Goal: Find specific page/section: Find specific page/section

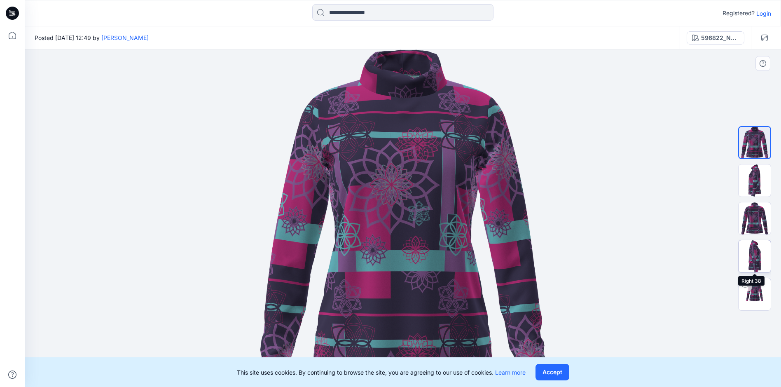
click at [761, 266] on img at bounding box center [754, 256] width 32 height 32
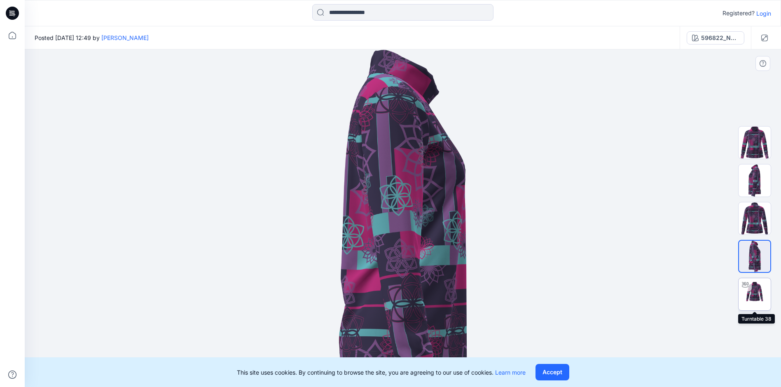
click at [755, 291] on img at bounding box center [754, 294] width 32 height 32
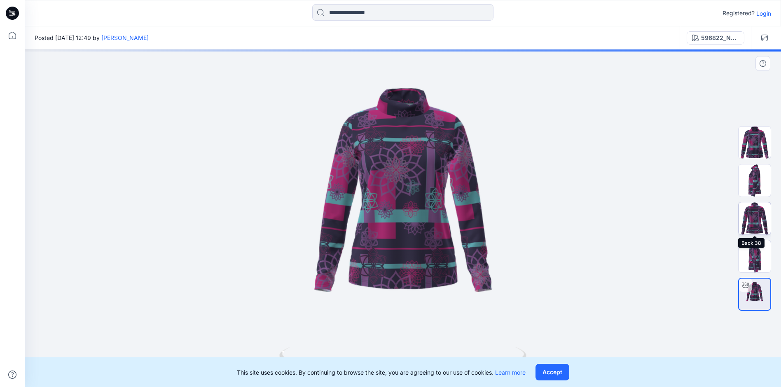
click at [755, 216] on img at bounding box center [754, 218] width 32 height 32
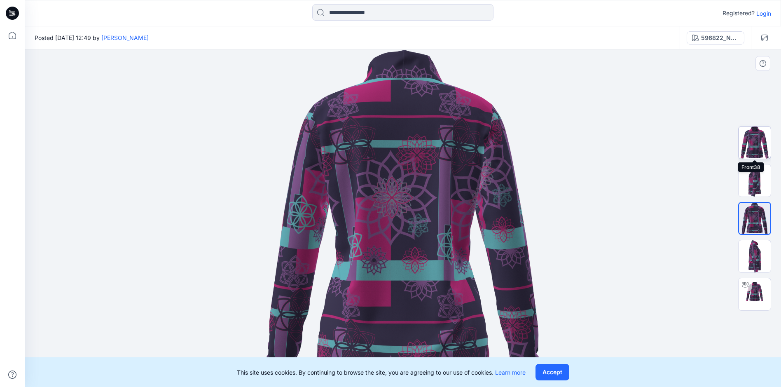
click at [756, 142] on img at bounding box center [754, 142] width 32 height 32
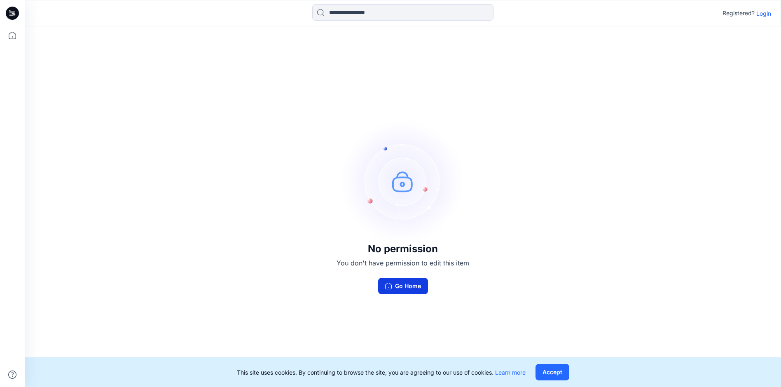
click at [402, 287] on button "Go Home" at bounding box center [403, 286] width 50 height 16
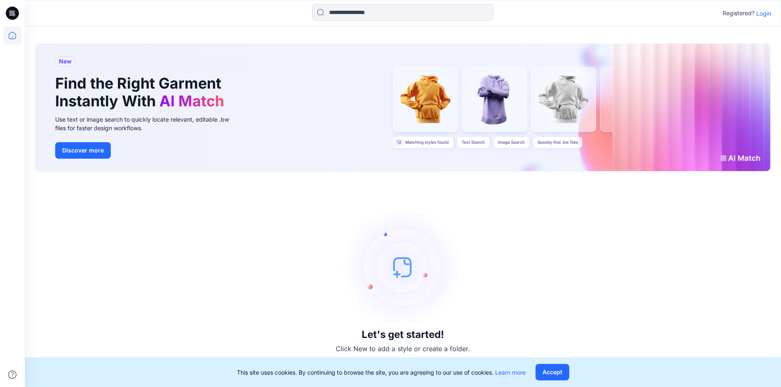
click at [154, 115] on div "Use text or image search to quickly locate relevant, editable .bw files for fas…" at bounding box center [147, 123] width 185 height 17
click at [565, 107] on div "New Find the Right Garment Instantly With AI Match Use text or image search to …" at bounding box center [402, 108] width 735 height 128
click at [563, 138] on div "New Find the Right Garment Instantly With AI Match Use text or image search to …" at bounding box center [402, 108] width 735 height 128
click at [505, 141] on div "New Find the Right Garment Instantly With AI Match Use text or image search to …" at bounding box center [402, 108] width 735 height 128
click at [467, 143] on div "New Find the Right Garment Instantly With AI Match Use text or image search to …" at bounding box center [402, 108] width 735 height 128
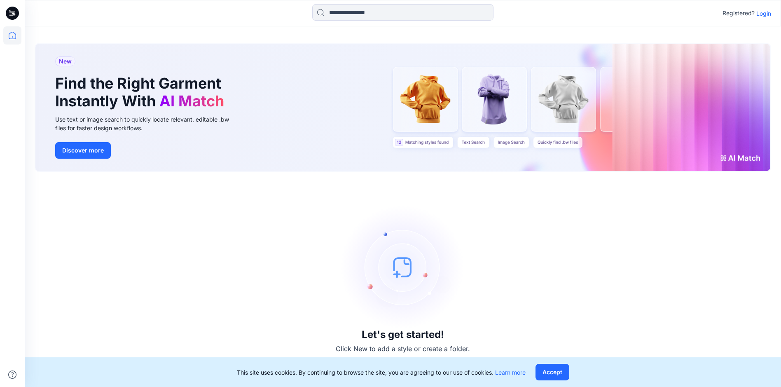
click at [427, 142] on div "New Find the Right Garment Instantly With AI Match Use text or image search to …" at bounding box center [402, 108] width 735 height 128
click at [84, 149] on button "Discover more" at bounding box center [83, 150] width 56 height 16
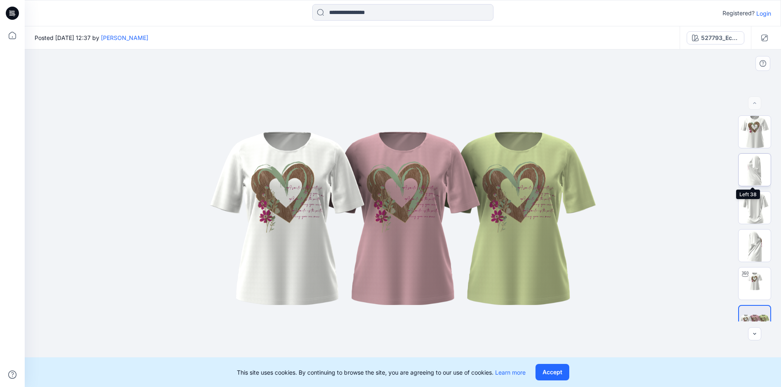
click at [754, 174] on img at bounding box center [754, 170] width 32 height 32
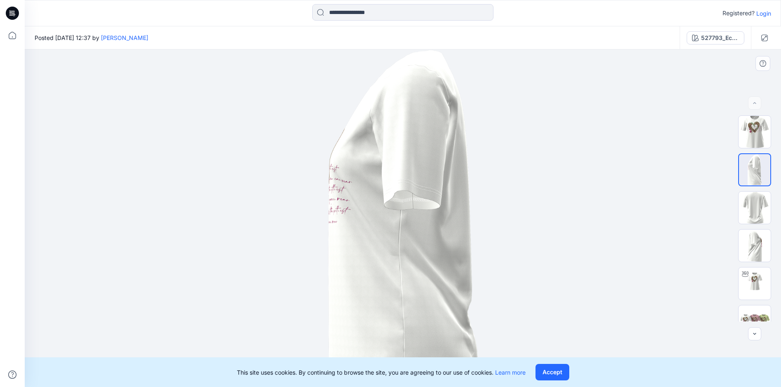
drag, startPoint x: 776, startPoint y: 270, endPoint x: 773, endPoint y: 286, distance: 16.3
click at [773, 285] on div at bounding box center [754, 218] width 53 height 206
click at [753, 283] on img at bounding box center [754, 283] width 32 height 32
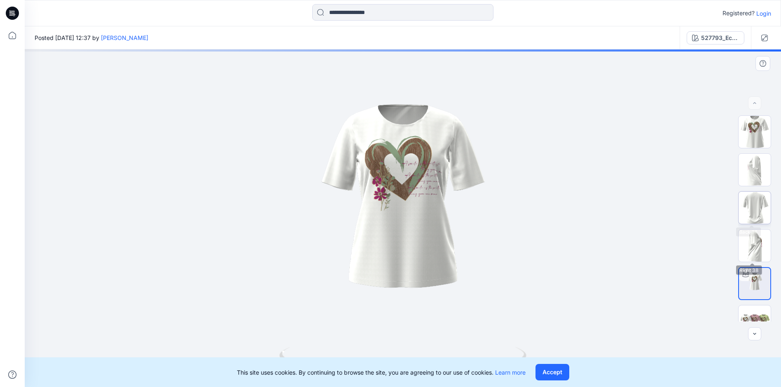
click at [752, 210] on img at bounding box center [754, 208] width 32 height 32
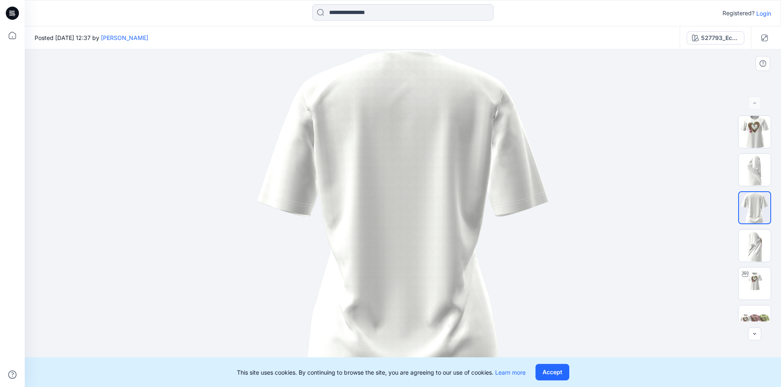
drag, startPoint x: 350, startPoint y: 255, endPoint x: 269, endPoint y: 149, distance: 134.0
click at [268, 148] on img at bounding box center [402, 217] width 293 height 337
click at [556, 369] on button "Accept" at bounding box center [552, 372] width 34 height 16
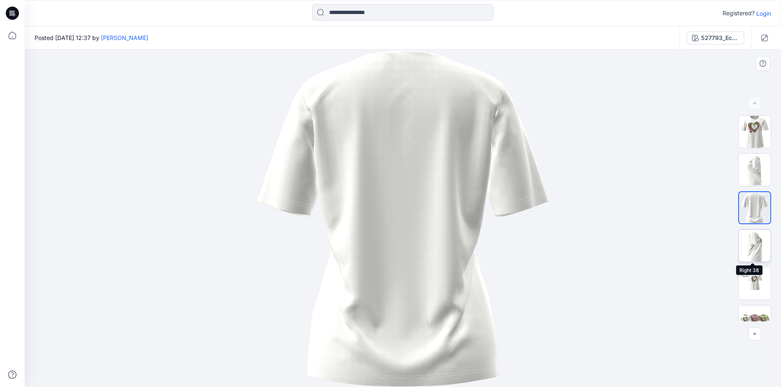
click at [757, 248] on img at bounding box center [754, 245] width 32 height 32
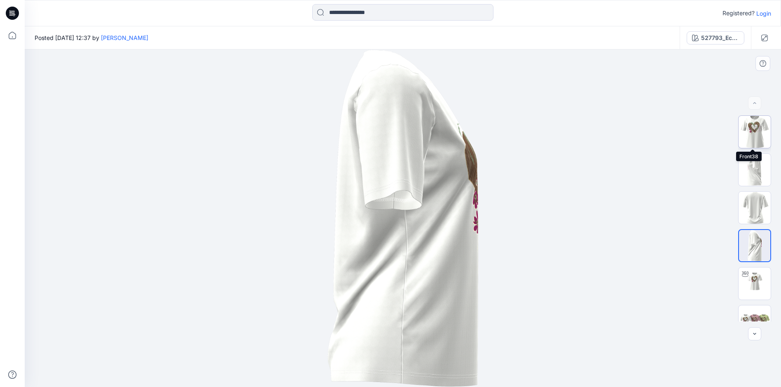
click at [753, 138] on img at bounding box center [754, 132] width 32 height 32
